Goal: Answer question/provide support

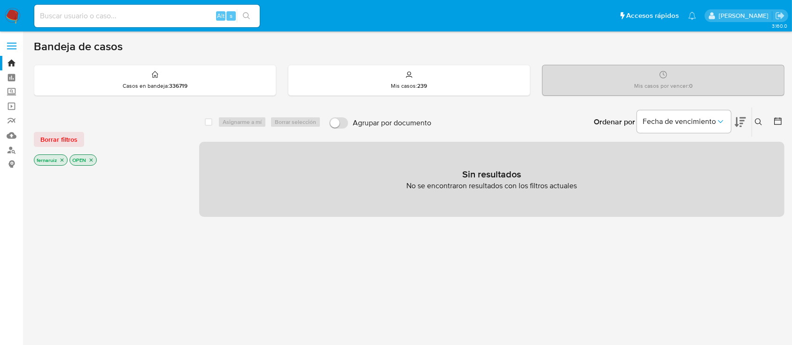
click at [10, 17] on img at bounding box center [13, 16] width 16 height 16
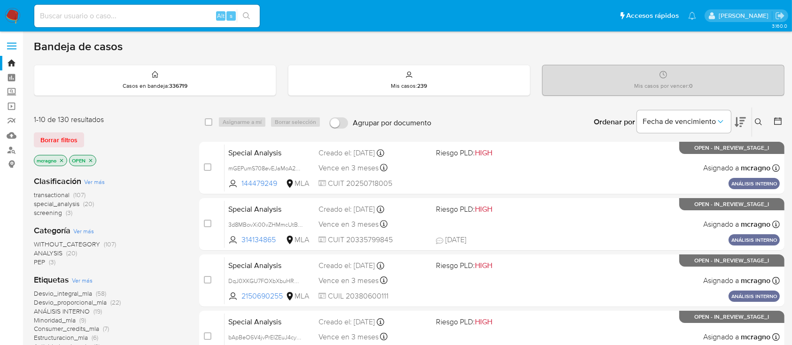
click at [91, 160] on icon "close-filter" at bounding box center [90, 160] width 3 height 3
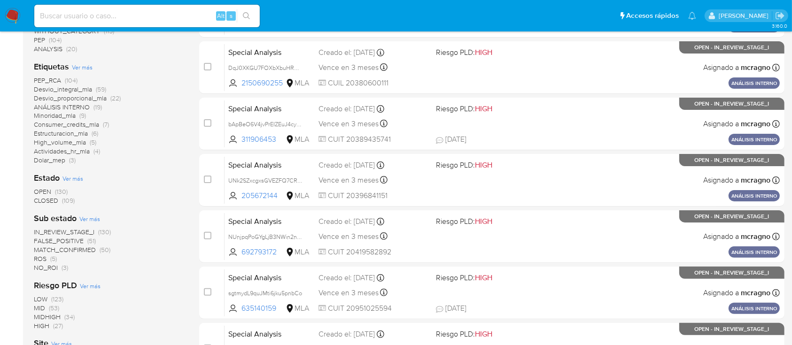
scroll to position [251, 0]
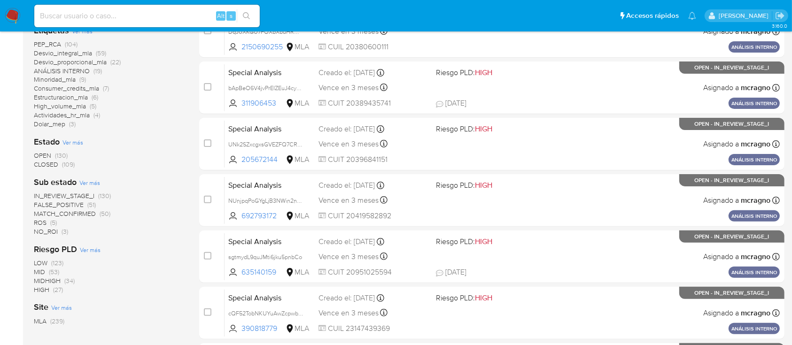
click at [90, 196] on span "IN_REVIEW_STAGE_I" at bounding box center [64, 195] width 61 height 9
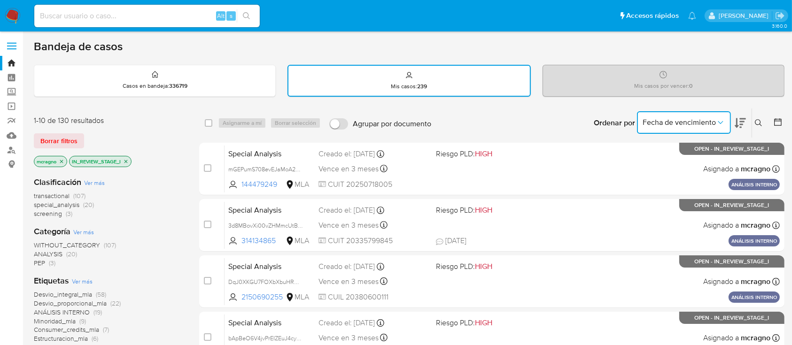
click at [720, 126] on icon "Ordenar por" at bounding box center [720, 122] width 9 height 9
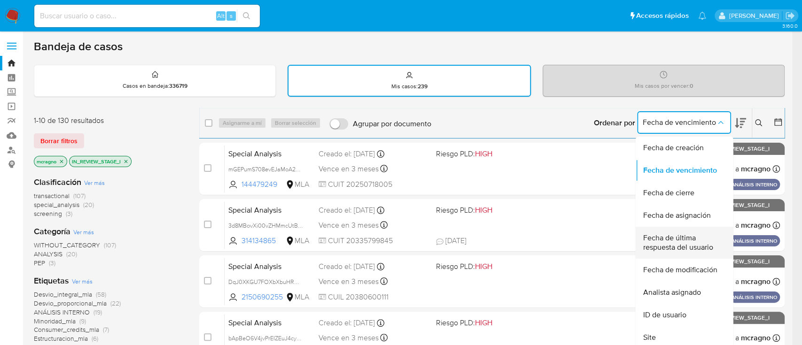
click at [705, 247] on span "Fecha de última respuesta del usuario" at bounding box center [681, 243] width 77 height 19
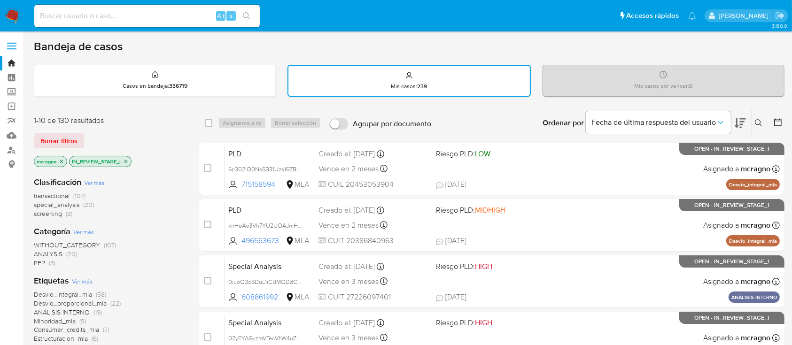
click at [744, 125] on icon at bounding box center [740, 122] width 11 height 11
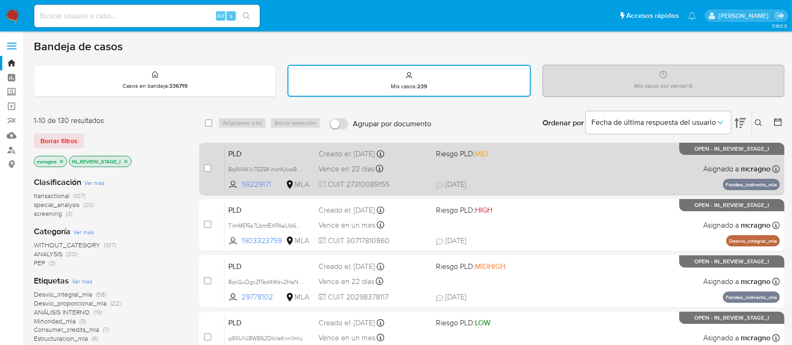
drag, startPoint x: 303, startPoint y: 170, endPoint x: 476, endPoint y: 175, distance: 172.6
click at [303, 169] on span "8qAV4K1x75Z5KincHUwsBvmc" at bounding box center [267, 169] width 79 height 10
click at [522, 178] on div "PLD 8qAV4K1x75Z5KincHUwsBvmc Copiado Copiado 59229171 MLA Riesgo PLD: MID Cread…" at bounding box center [503, 168] width 556 height 47
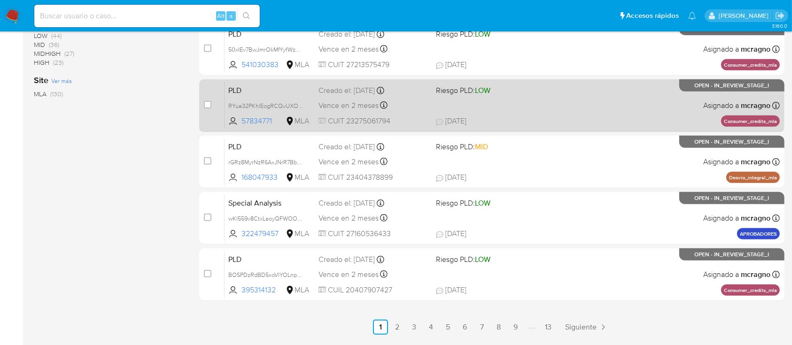
scroll to position [431, 0]
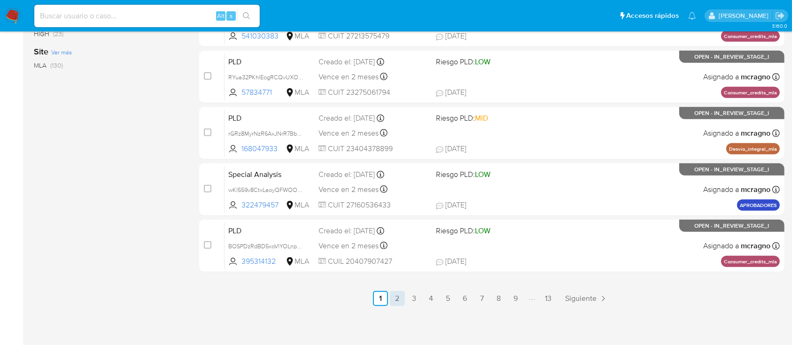
click at [401, 299] on link "2" at bounding box center [397, 298] width 15 height 15
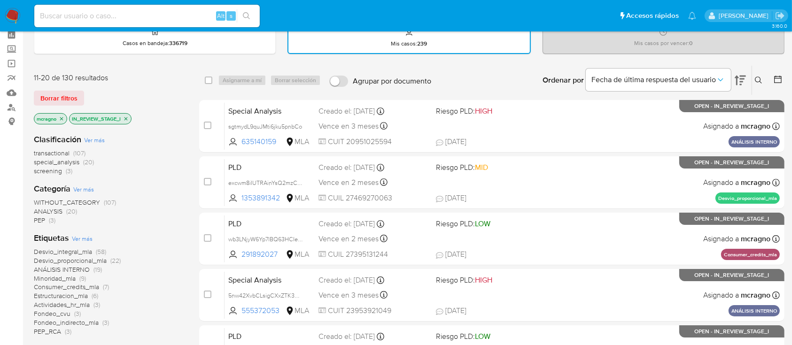
scroll to position [63, 0]
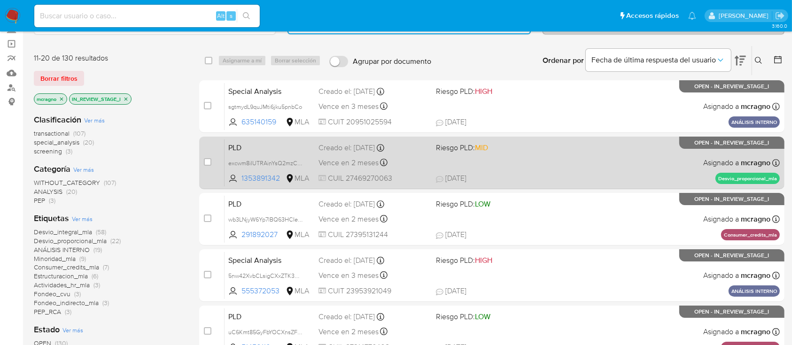
click at [587, 160] on div "PLD excwm8iIUTRAinYsQ2mzCHoT 1353891342 MLA Riesgo PLD: MID Creado el: 12/09/20…" at bounding box center [503, 162] width 556 height 47
click at [302, 162] on span "excwm8iIUTRAinYsQ2mzCHoT" at bounding box center [267, 162] width 79 height 10
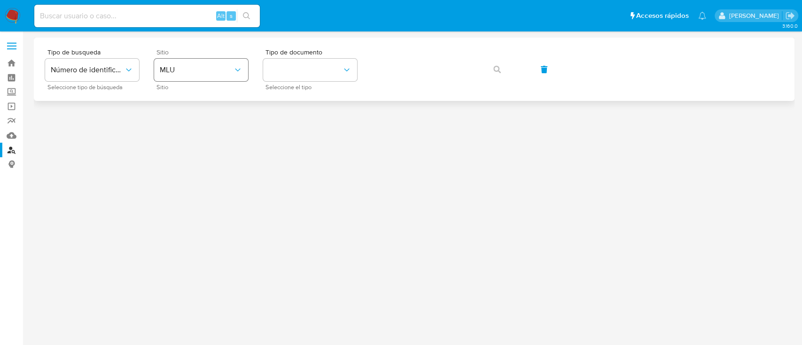
drag, startPoint x: 217, startPoint y: 57, endPoint x: 215, endPoint y: 70, distance: 12.8
click at [216, 58] on div "Sitio MLU Sitio" at bounding box center [201, 69] width 94 height 41
click at [215, 70] on span "MLU" at bounding box center [196, 69] width 73 height 9
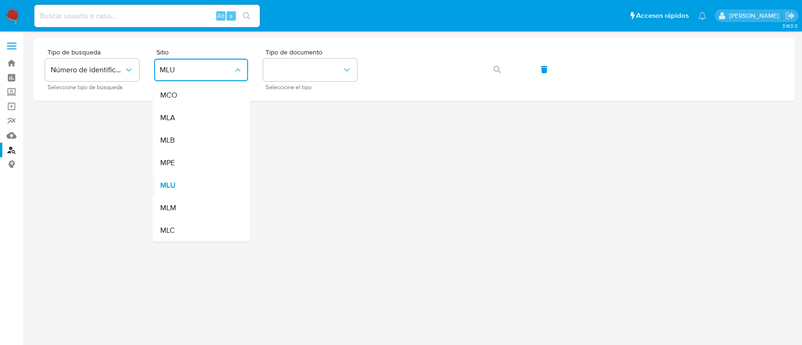
drag, startPoint x: 210, startPoint y: 112, endPoint x: 218, endPoint y: 110, distance: 8.8
click at [210, 113] on div "MLA" at bounding box center [198, 118] width 77 height 23
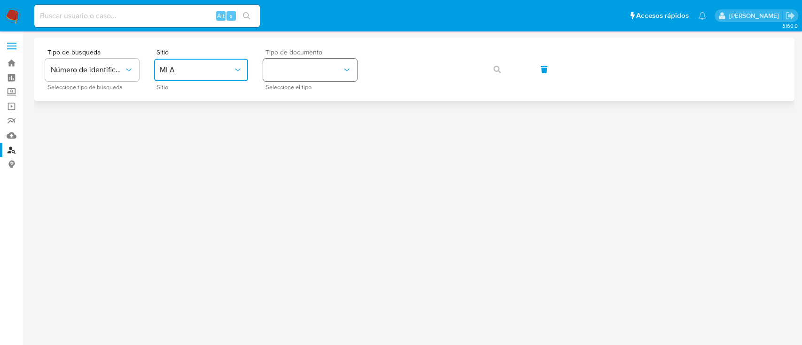
click at [331, 76] on button "identificationType" at bounding box center [310, 70] width 94 height 23
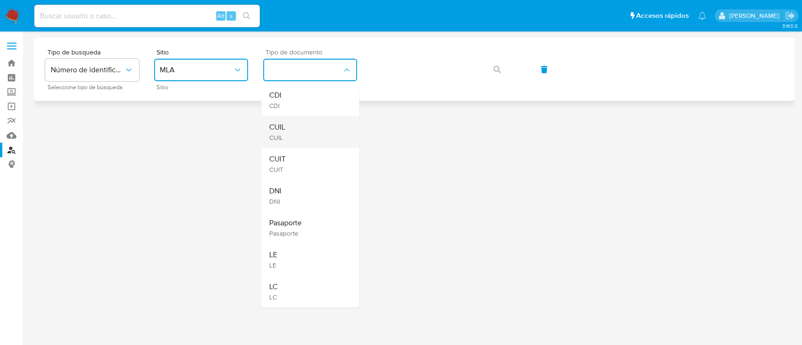
click at [312, 127] on div "CUIL CUIL" at bounding box center [307, 132] width 77 height 32
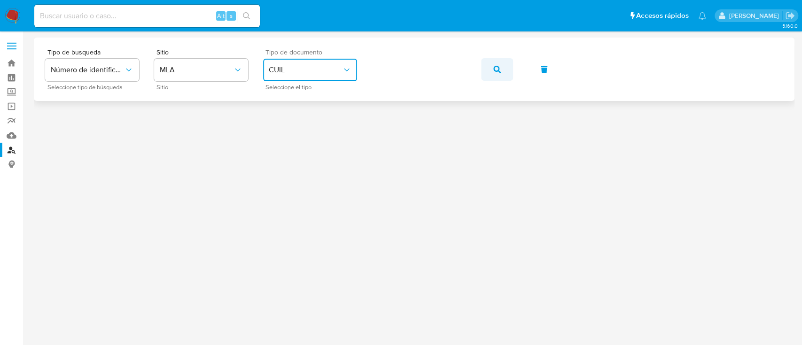
click at [502, 66] on button "button" at bounding box center [497, 69] width 32 height 23
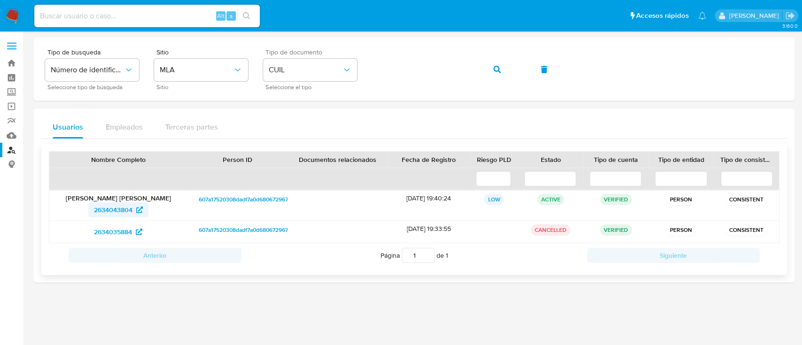
click at [138, 210] on icon at bounding box center [139, 210] width 7 height 7
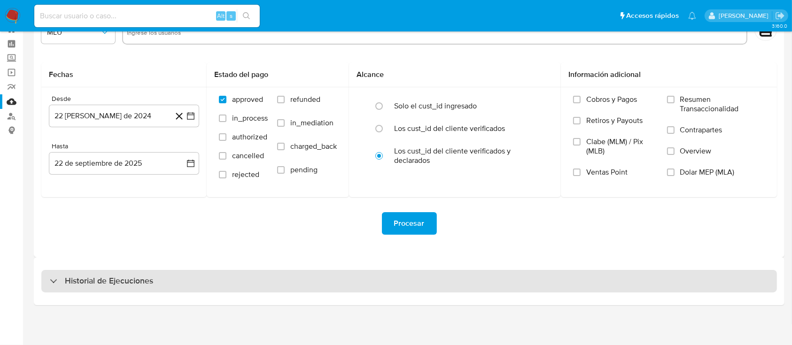
click at [111, 281] on h3 "Historial de Ejecuciones" at bounding box center [109, 281] width 88 height 11
select select "10"
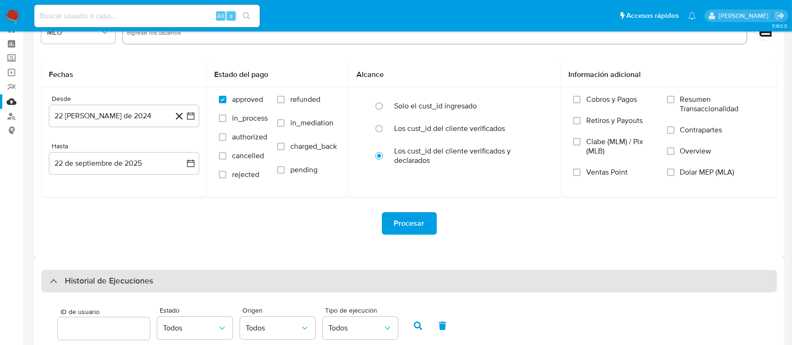
scroll to position [222, 0]
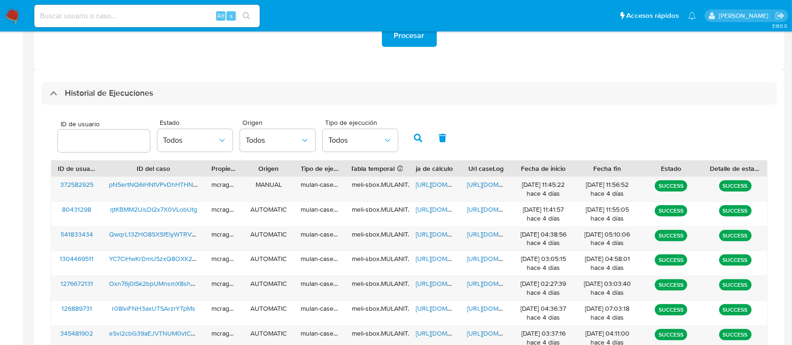
click at [98, 141] on input "number" at bounding box center [104, 141] width 92 height 12
type input "1353891342"
click at [419, 133] on button "button" at bounding box center [418, 138] width 24 height 23
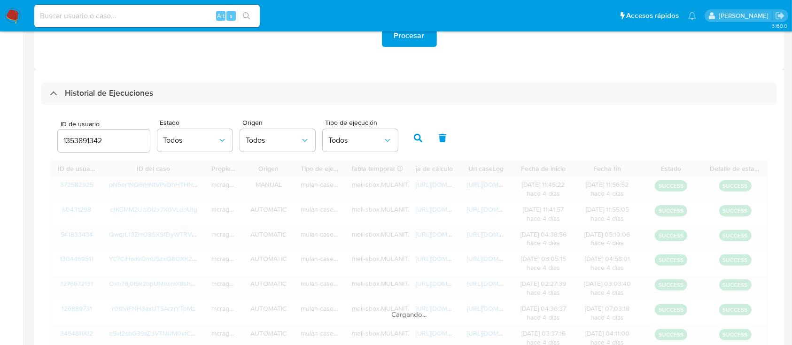
scroll to position [165, 0]
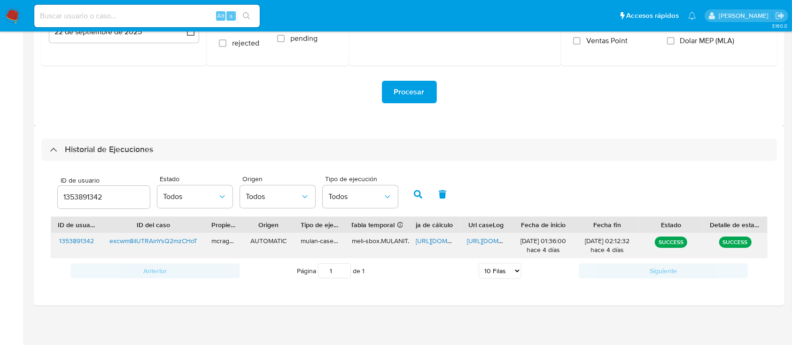
click at [433, 238] on span "https://docs.google.com/spreadsheets/d/14HVgzveZFZCUNA4yipyIqQFkiFQIprFUTr_kzpO…" at bounding box center [448, 240] width 65 height 9
click at [484, 239] on span "https://docs.google.com/document/d/1UAoCvQqYODw780R5P542_64ZMvFprU7vqFypAjhLNZU…" at bounding box center [499, 240] width 65 height 9
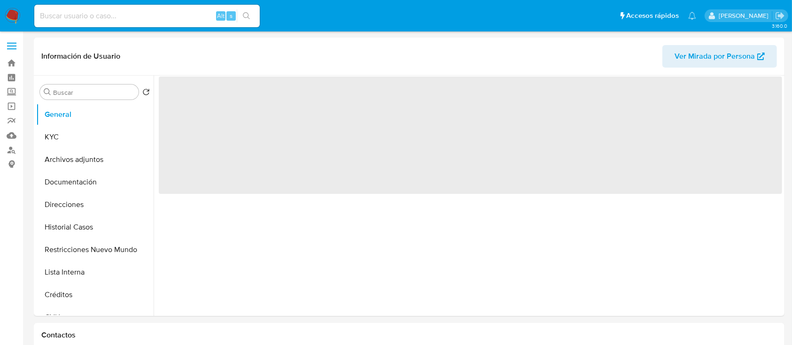
select select "10"
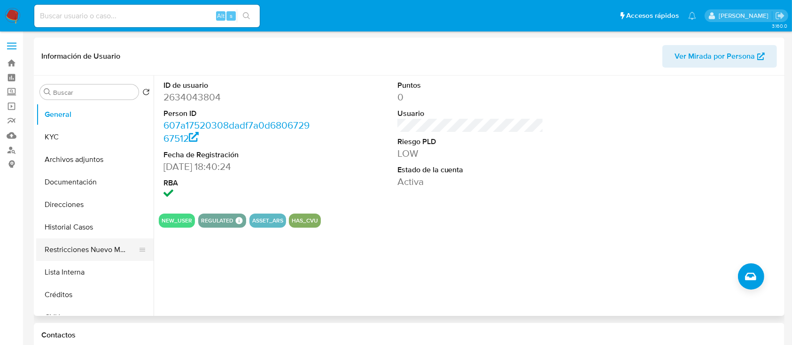
click at [104, 253] on button "Restricciones Nuevo Mundo" at bounding box center [91, 250] width 110 height 23
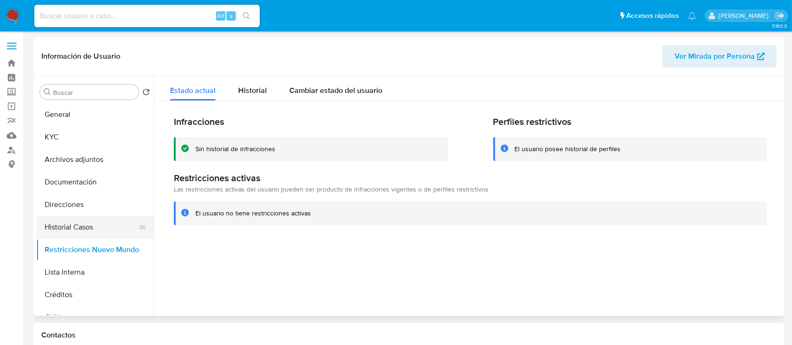
click at [96, 227] on button "Historial Casos" at bounding box center [91, 227] width 110 height 23
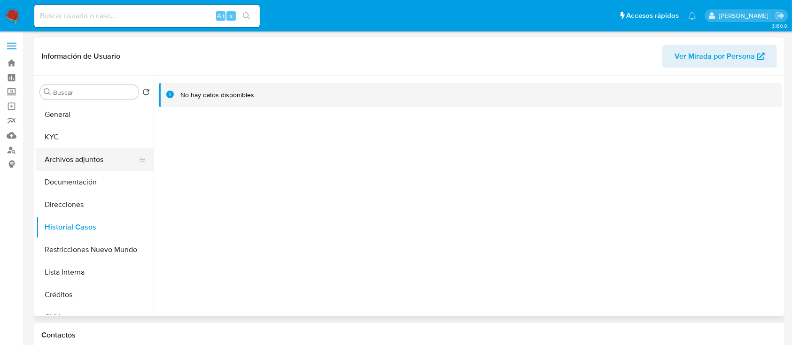
drag, startPoint x: 74, startPoint y: 133, endPoint x: 134, endPoint y: 149, distance: 62.0
click at [74, 134] on button "KYC" at bounding box center [94, 137] width 117 height 23
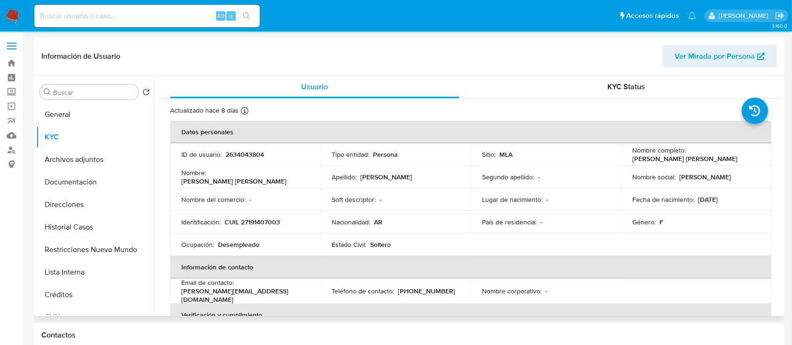
drag, startPoint x: 629, startPoint y: 158, endPoint x: 731, endPoint y: 159, distance: 102.0
click at [731, 159] on div "Nombre completo : Emily Antonieta Duerto Martinez" at bounding box center [697, 154] width 128 height 17
copy p "Emily Antonieta Duerto Martinez"
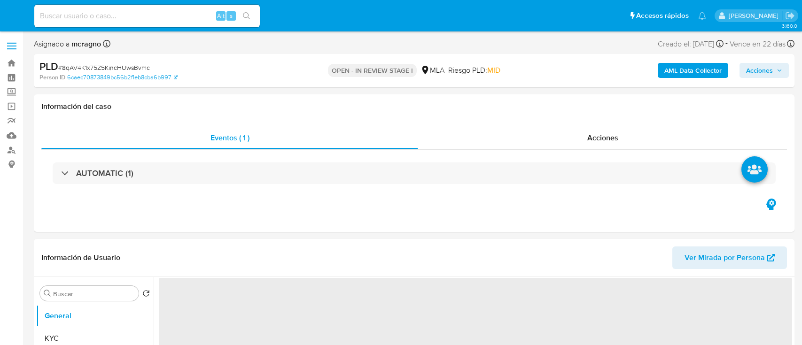
select select "10"
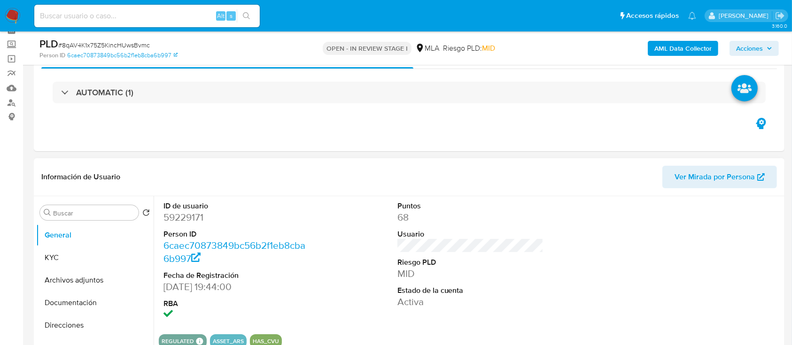
scroll to position [125, 0]
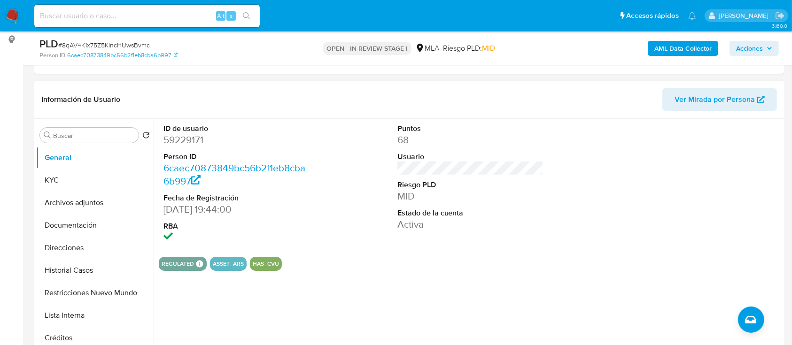
click at [188, 137] on dd "59229171" at bounding box center [237, 139] width 147 height 13
click at [196, 137] on dd "59229171" at bounding box center [237, 139] width 147 height 13
copy dd "59229171"
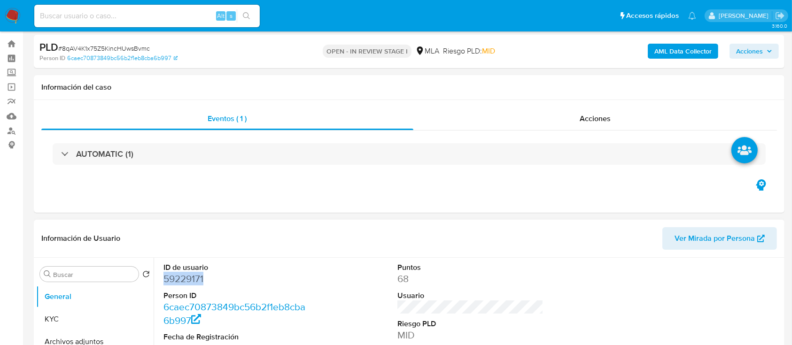
scroll to position [0, 0]
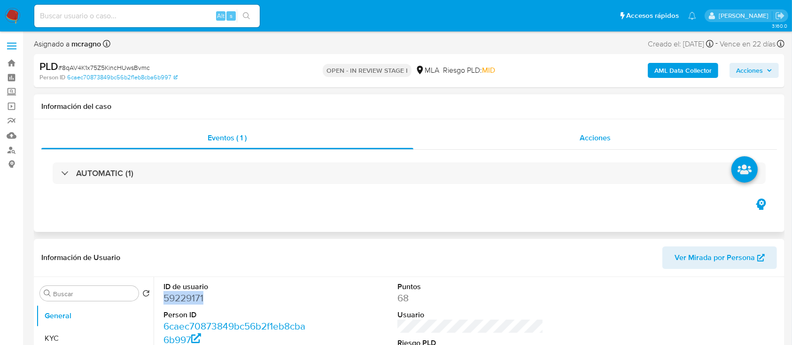
click at [588, 132] on div "Acciones" at bounding box center [596, 138] width 364 height 23
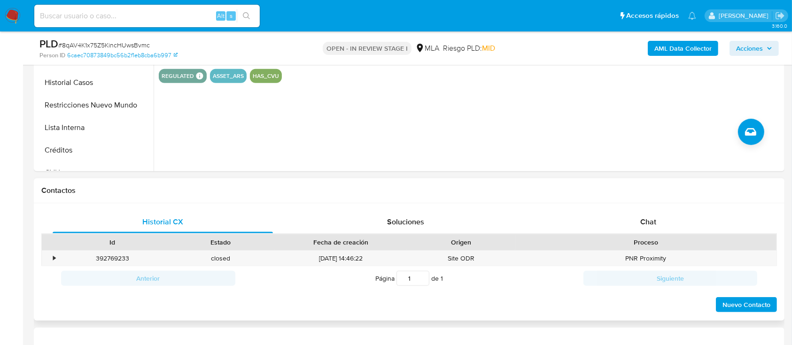
scroll to position [439, 0]
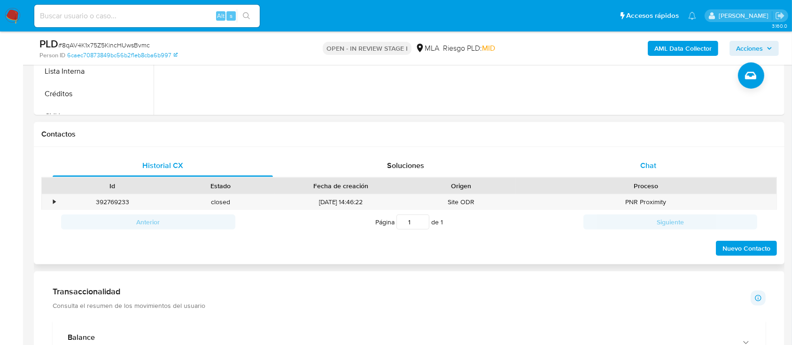
click at [677, 172] on div "Chat" at bounding box center [649, 166] width 220 height 23
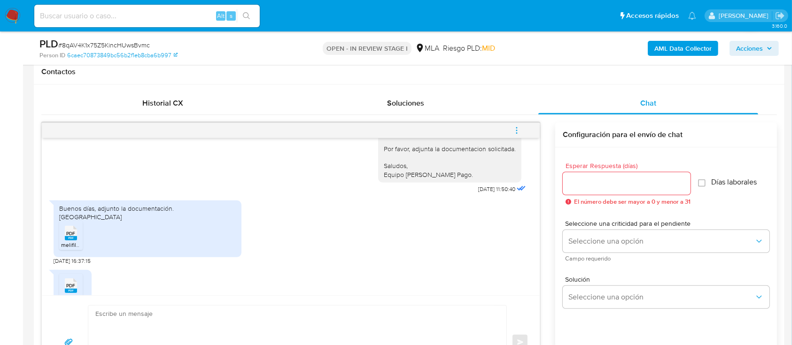
scroll to position [647, 0]
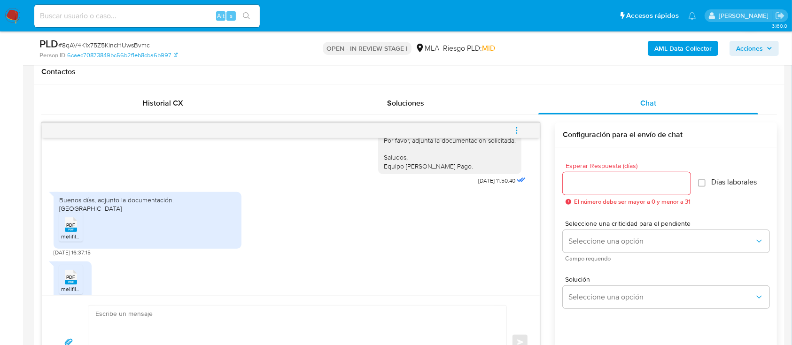
click at [78, 215] on div "PDF PDF" at bounding box center [71, 224] width 20 height 18
click at [64, 267] on div "PDF PDF" at bounding box center [71, 276] width 20 height 18
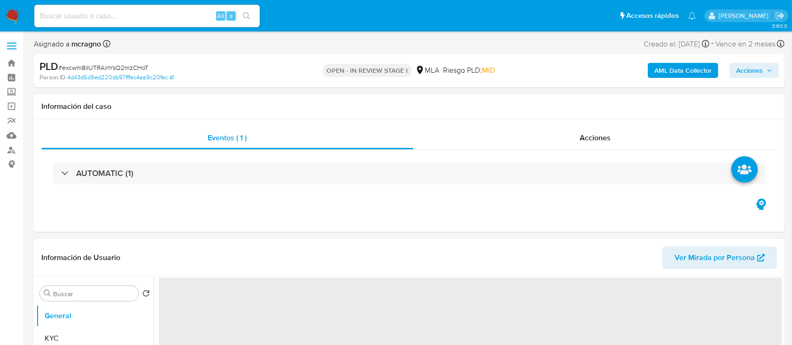
select select "10"
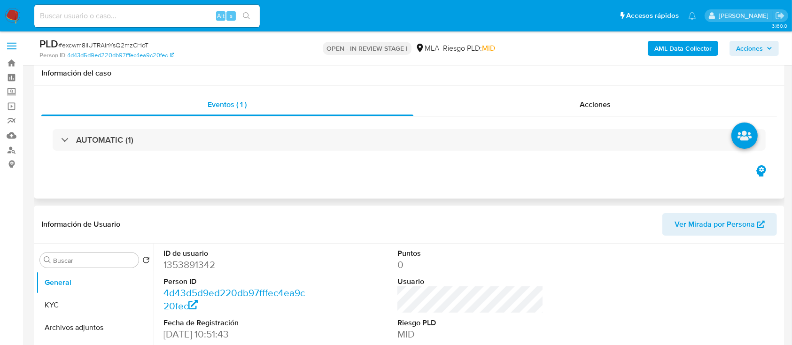
scroll to position [188, 0]
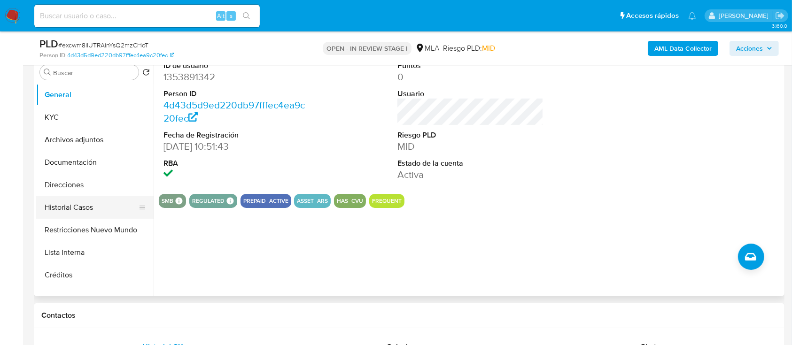
click at [94, 205] on button "Historial Casos" at bounding box center [91, 207] width 110 height 23
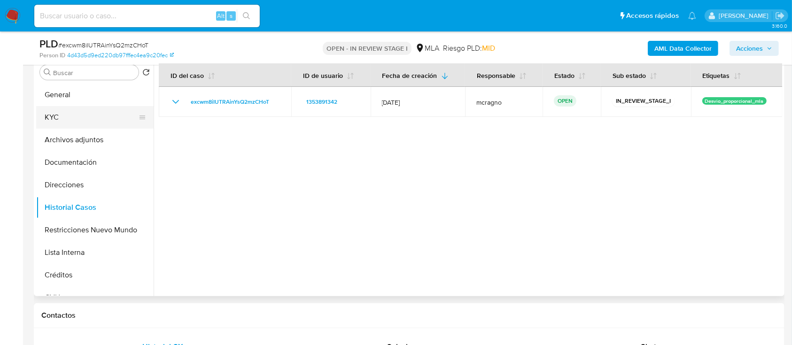
click at [98, 115] on button "KYC" at bounding box center [91, 117] width 110 height 23
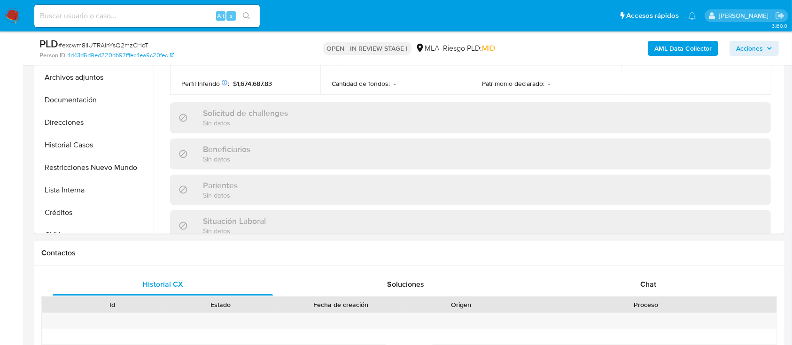
scroll to position [495, 0]
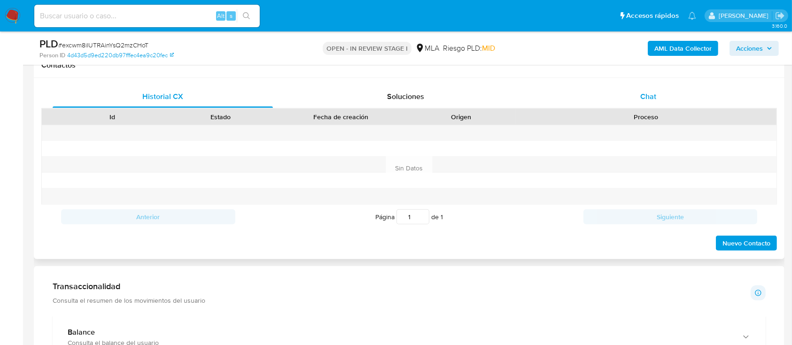
click at [685, 103] on div "Chat" at bounding box center [649, 97] width 220 height 23
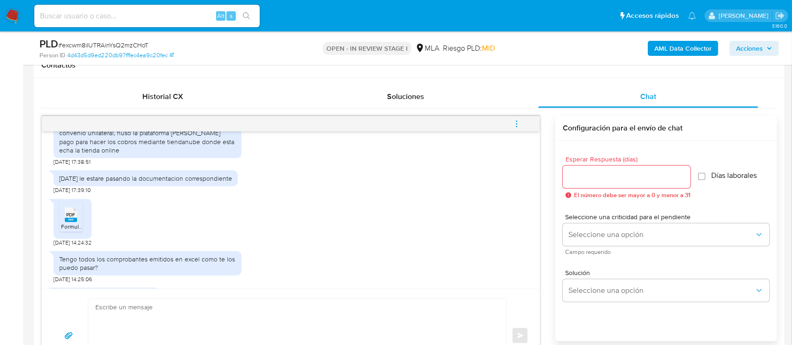
scroll to position [635, 0]
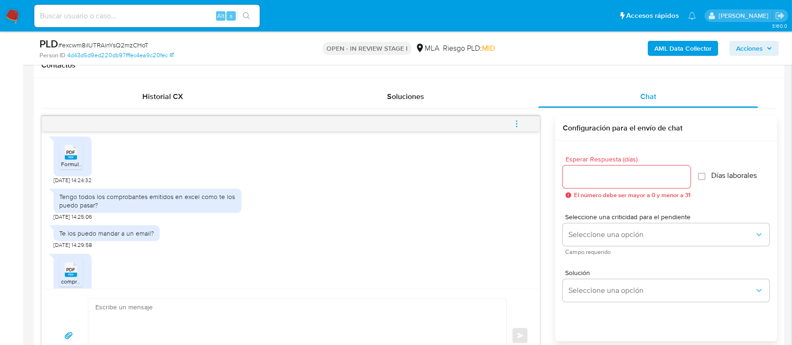
click at [70, 160] on rect at bounding box center [71, 158] width 12 height 4
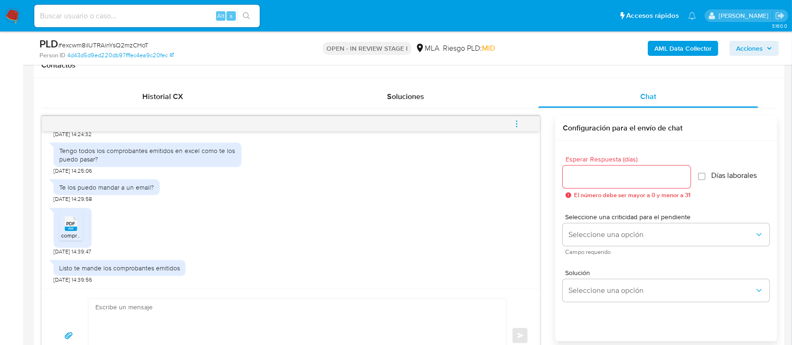
scroll to position [698, 0]
click at [68, 227] on rect at bounding box center [71, 229] width 12 height 4
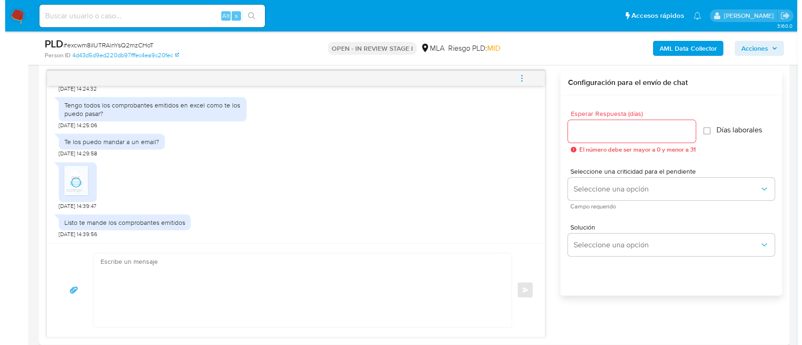
scroll to position [564, 0]
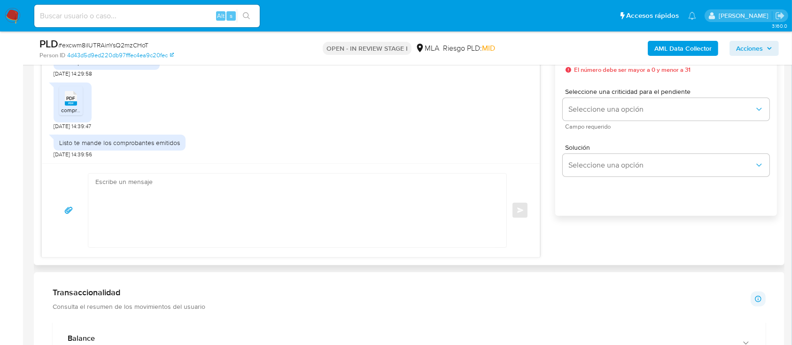
click at [705, 253] on div "17/09/2025 14:46:38 Hola buenas tardes, mi actividad son las ventas online de d…" at bounding box center [409, 124] width 736 height 267
click at [677, 50] on b "AML Data Collector" at bounding box center [683, 48] width 57 height 15
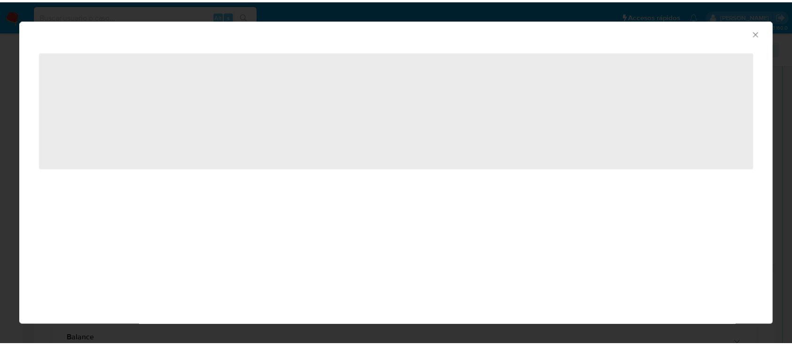
scroll to position [503, 0]
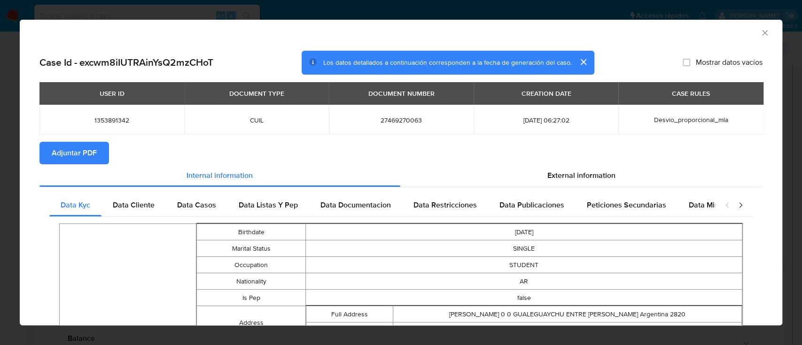
click at [84, 154] on span "Adjuntar PDF" at bounding box center [74, 153] width 45 height 21
click at [760, 35] on icon "Cerrar ventana" at bounding box center [764, 32] width 9 height 9
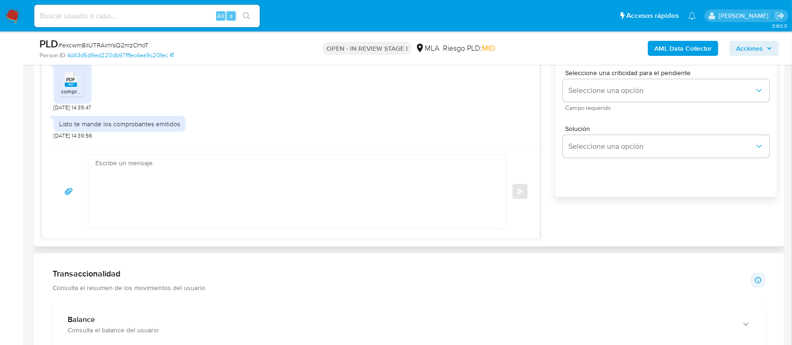
scroll to position [564, 0]
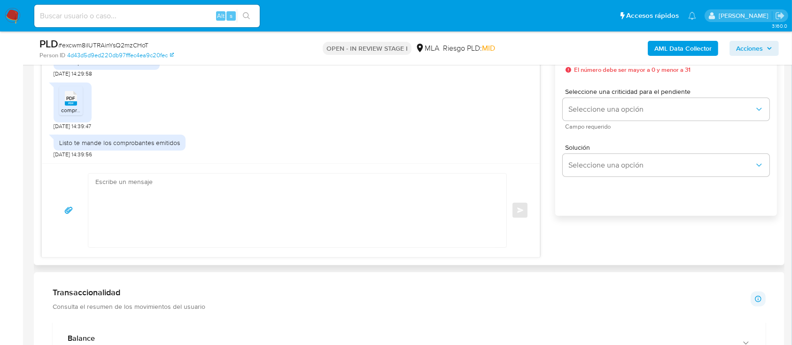
click at [316, 191] on textarea at bounding box center [294, 211] width 399 height 74
paste textarea "Hola Nayla Jennifer Billagra, Muchas gracias por la documentacion aportada, no …"
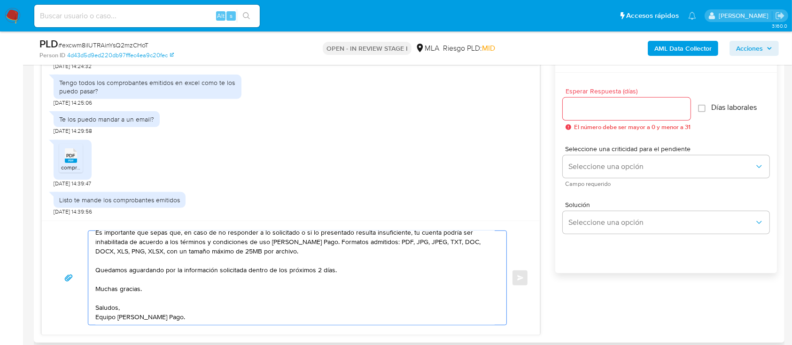
scroll to position [439, 0]
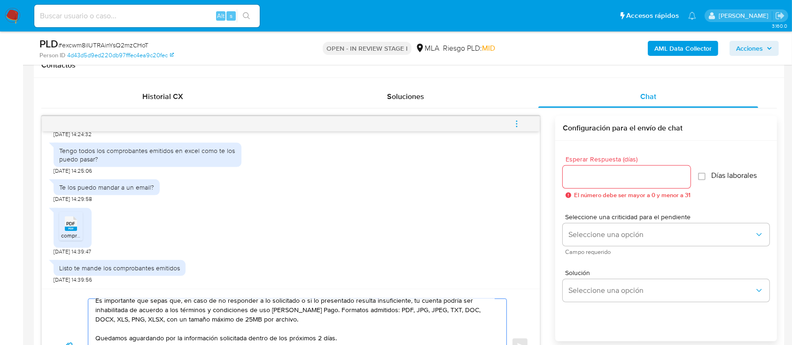
type textarea "Hola Nayla Jennifer Billagra, Muchas gracias por la documentacion aportada, no …"
drag, startPoint x: 609, startPoint y: 179, endPoint x: 608, endPoint y: 197, distance: 18.8
click at [609, 179] on input "Esperar Respuesta (días)" at bounding box center [627, 177] width 128 height 12
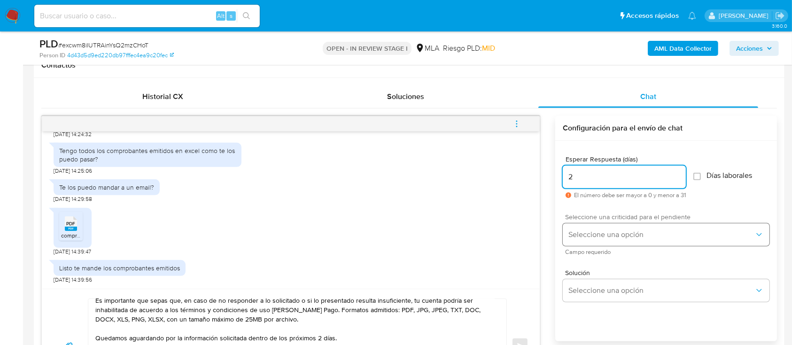
type input "2"
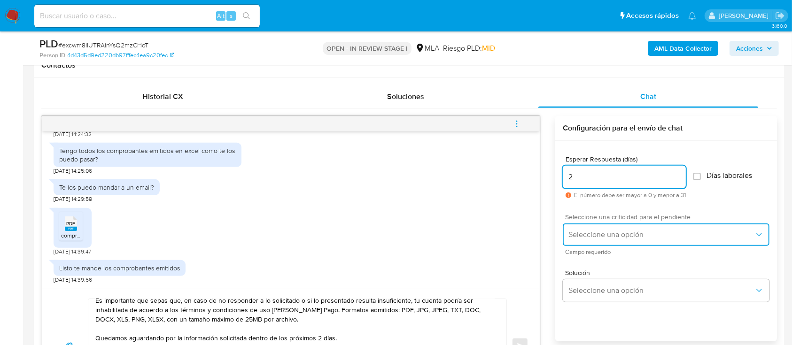
click at [601, 228] on button "Seleccione una opción" at bounding box center [666, 235] width 207 height 23
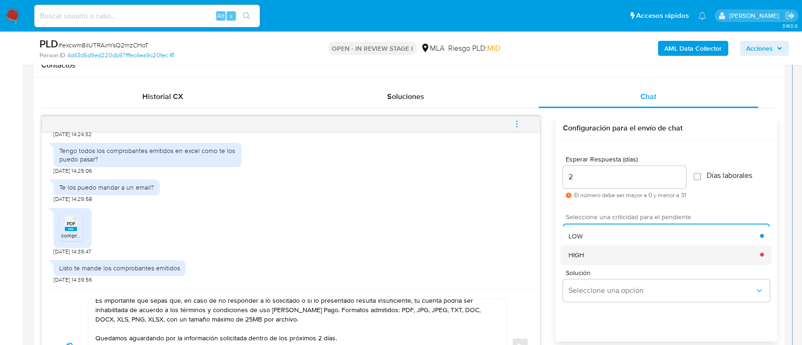
click at [595, 248] on div "HIGH" at bounding box center [665, 254] width 192 height 19
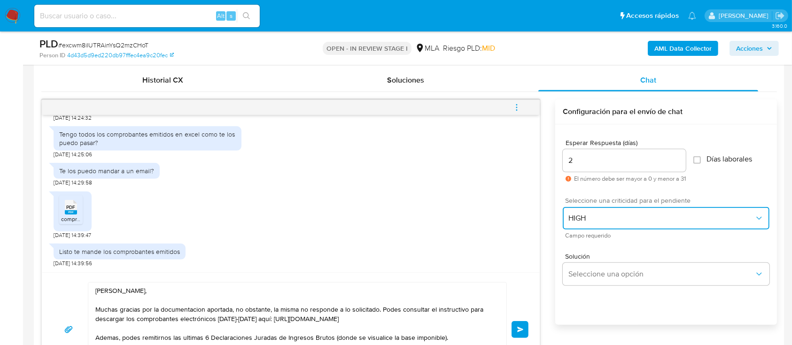
scroll to position [501, 0]
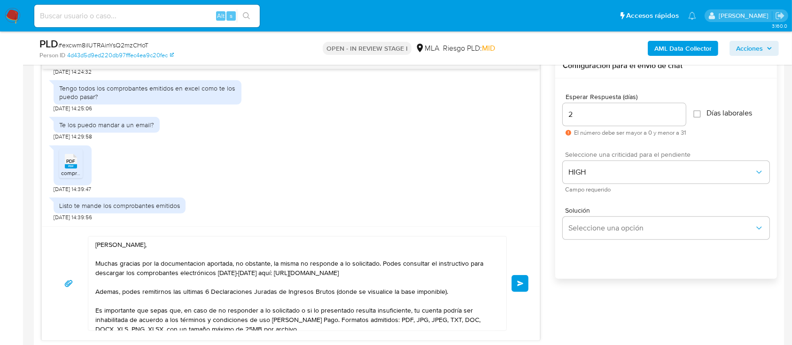
click at [519, 282] on span "Enviar" at bounding box center [520, 284] width 7 height 6
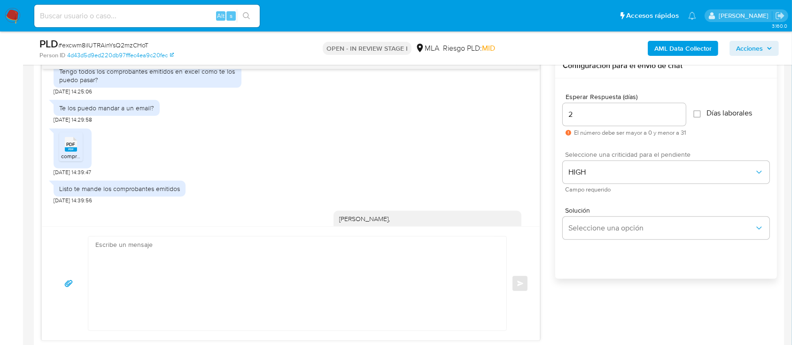
scroll to position [948, 0]
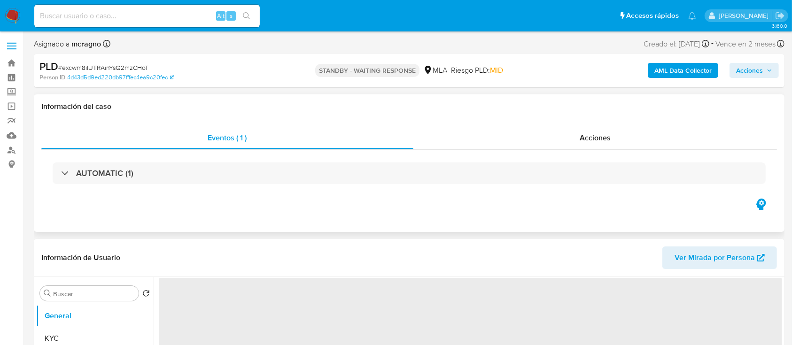
select select "10"
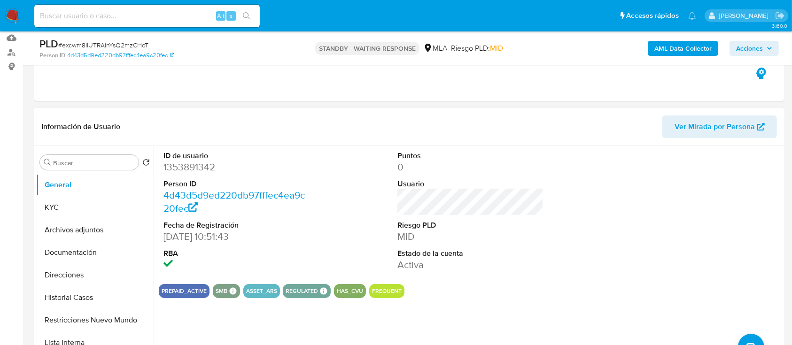
scroll to position [125, 0]
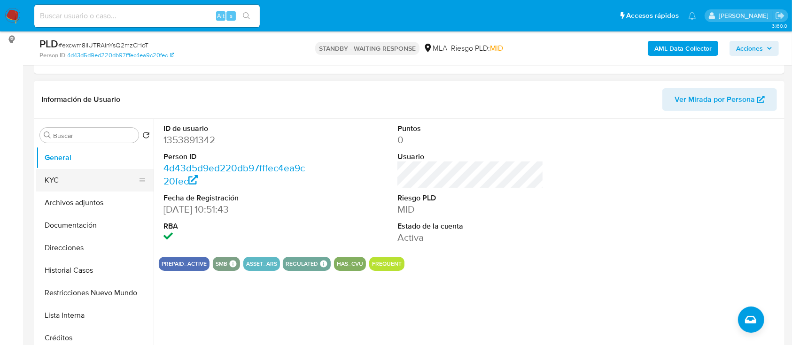
click at [83, 187] on button "KYC" at bounding box center [91, 180] width 110 height 23
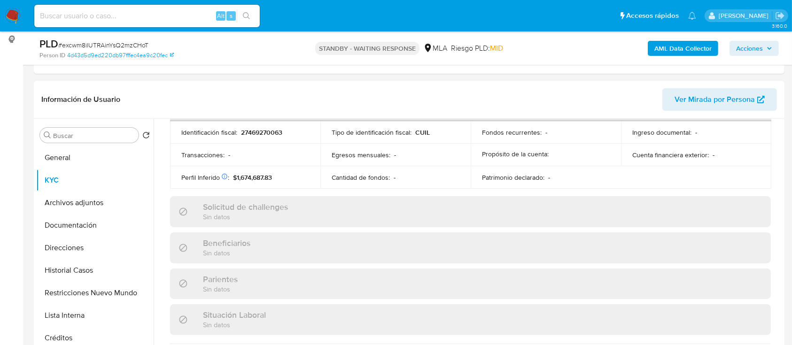
scroll to position [495, 0]
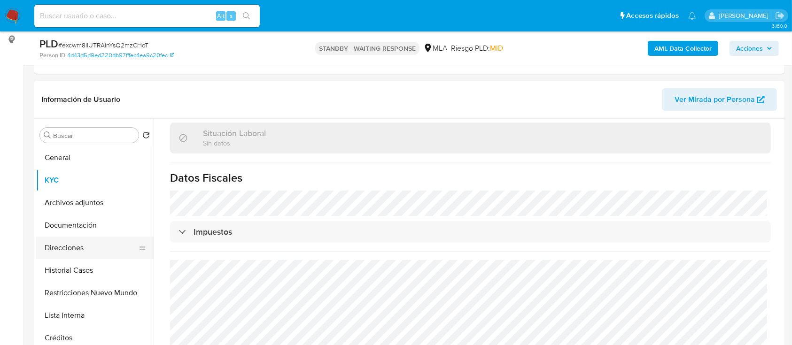
click at [86, 248] on button "Direcciones" at bounding box center [91, 248] width 110 height 23
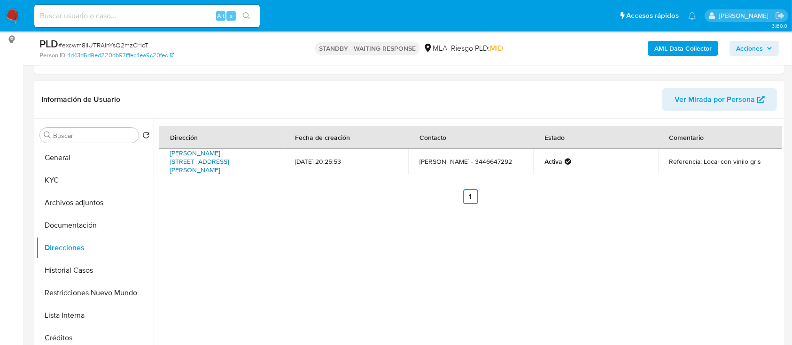
click at [223, 160] on link "[PERSON_NAME][STREET_ADDRESS][PERSON_NAME]" at bounding box center [199, 162] width 59 height 26
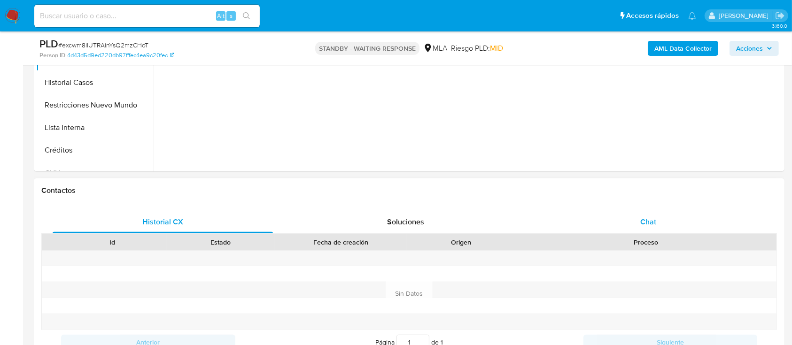
click at [670, 217] on div "Chat" at bounding box center [649, 222] width 220 height 23
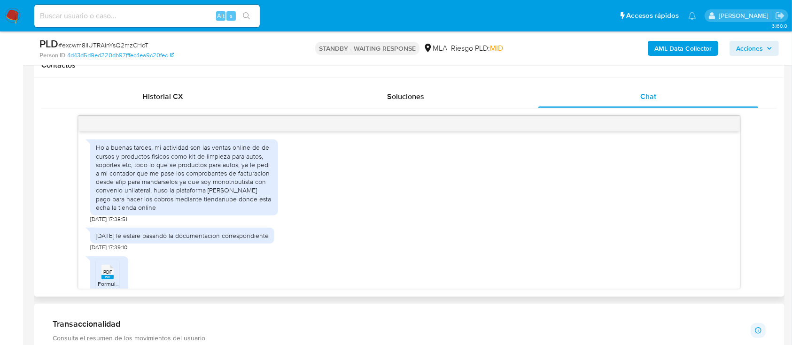
scroll to position [509, 0]
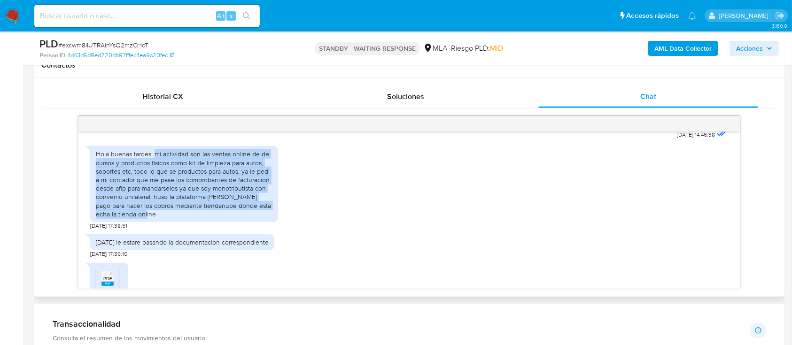
drag, startPoint x: 156, startPoint y: 170, endPoint x: 175, endPoint y: 232, distance: 65.1
click at [175, 219] on div "Hola buenas tardes, mi actividad son las ventas online de de cursos y productos…" at bounding box center [184, 184] width 177 height 69
copy div "mi actividad son las ventas online de de cursos y productos fisicos como kit de…"
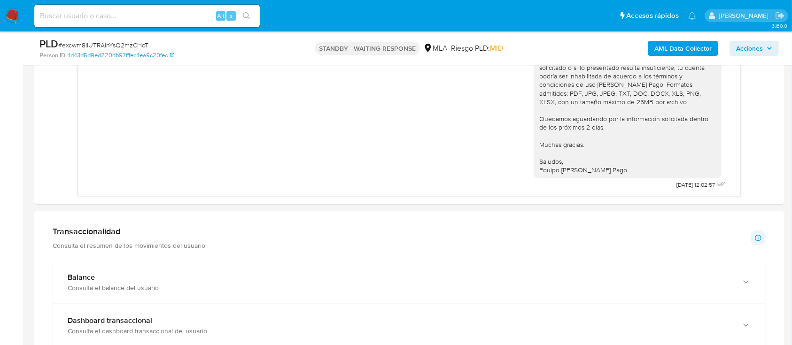
scroll to position [627, 0]
